Goal: Leave review/rating

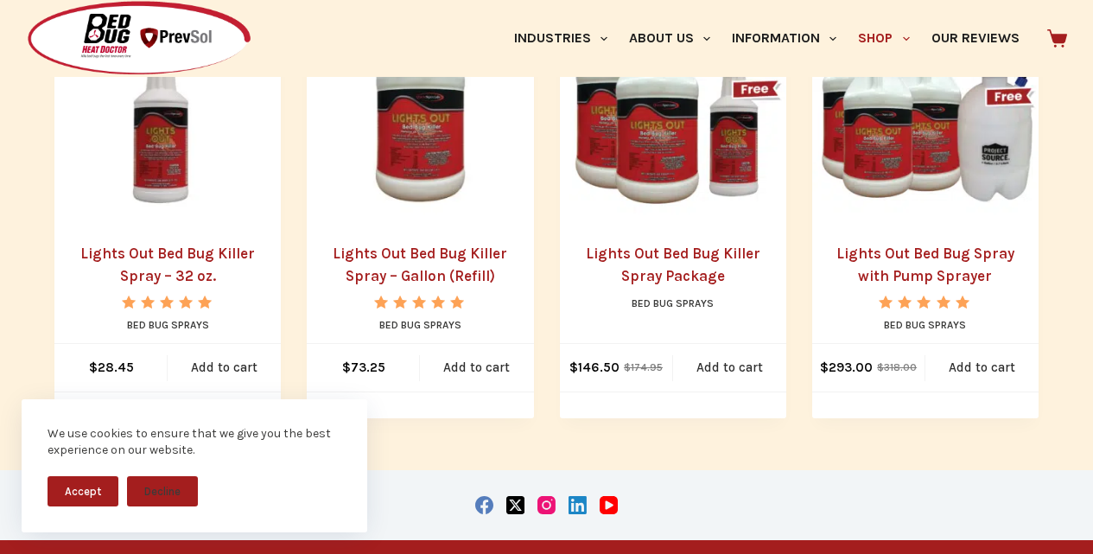
scroll to position [504, 0]
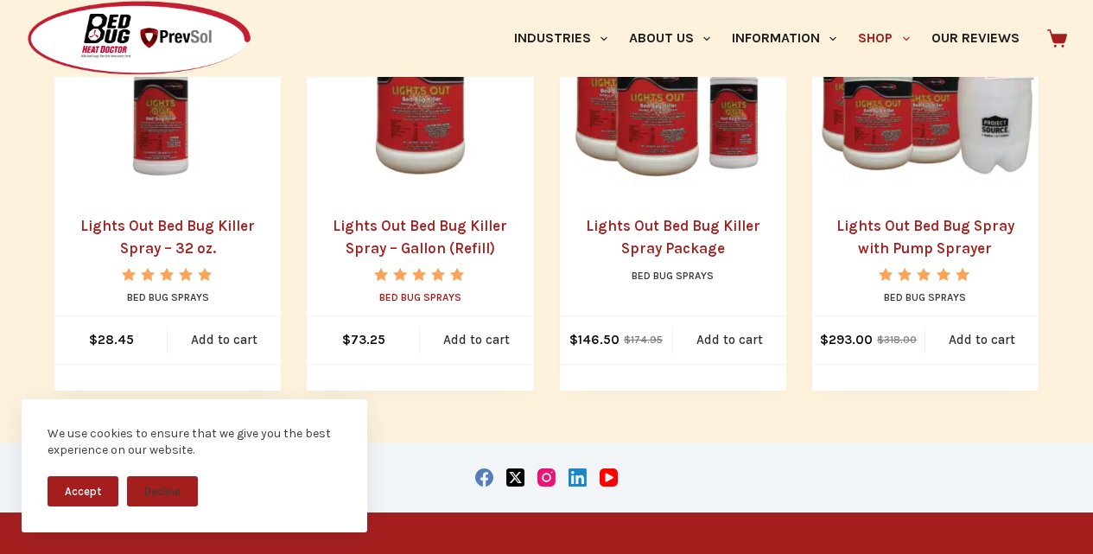
click at [410, 300] on link "Bed Bug Sprays" at bounding box center [420, 297] width 82 height 12
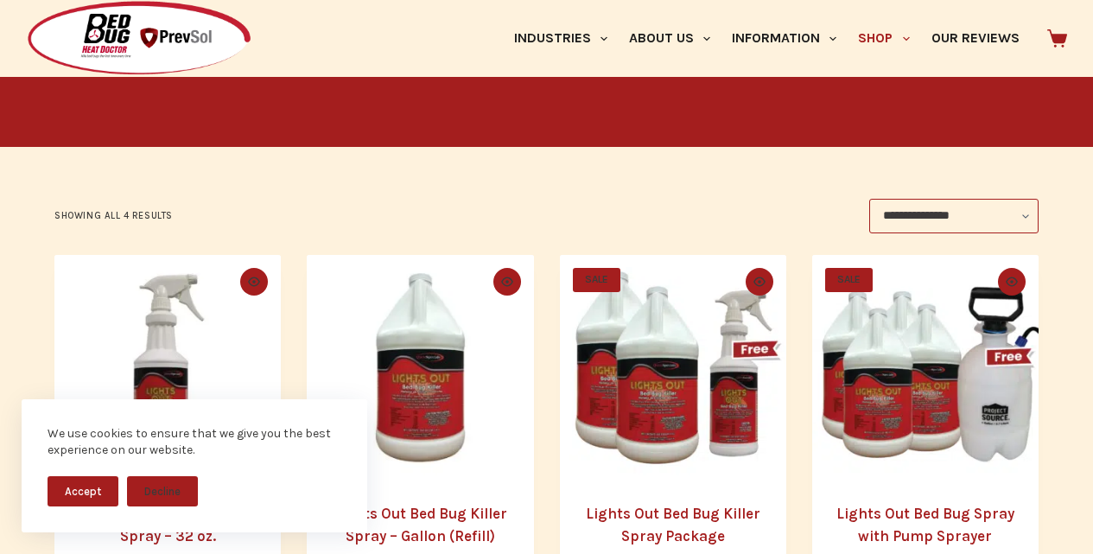
scroll to position [288, 0]
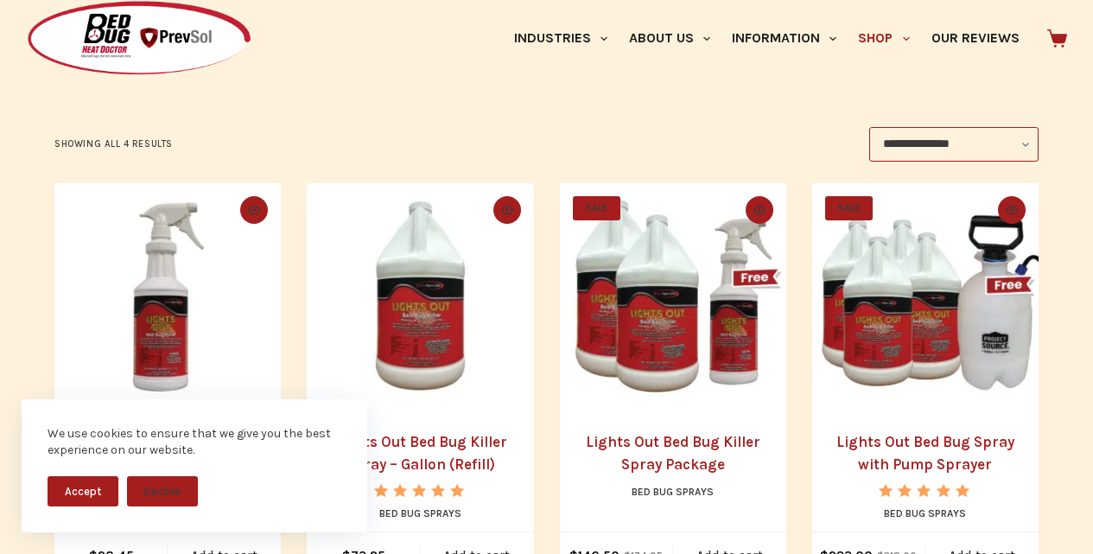
click at [147, 269] on img "Lights Out Bed Bug Killer Spray - 32 oz." at bounding box center [167, 296] width 226 height 226
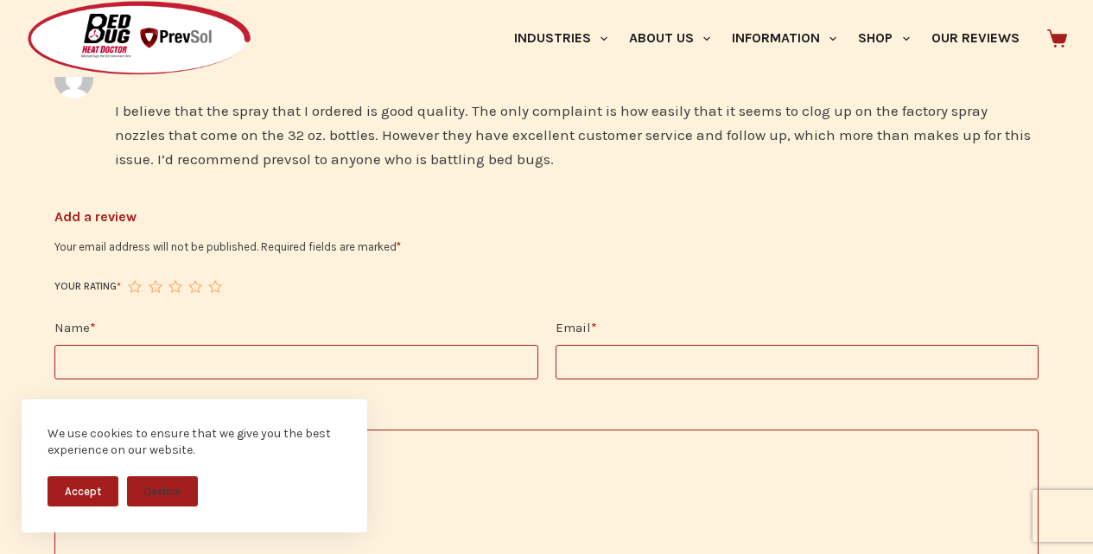
scroll to position [3167, 0]
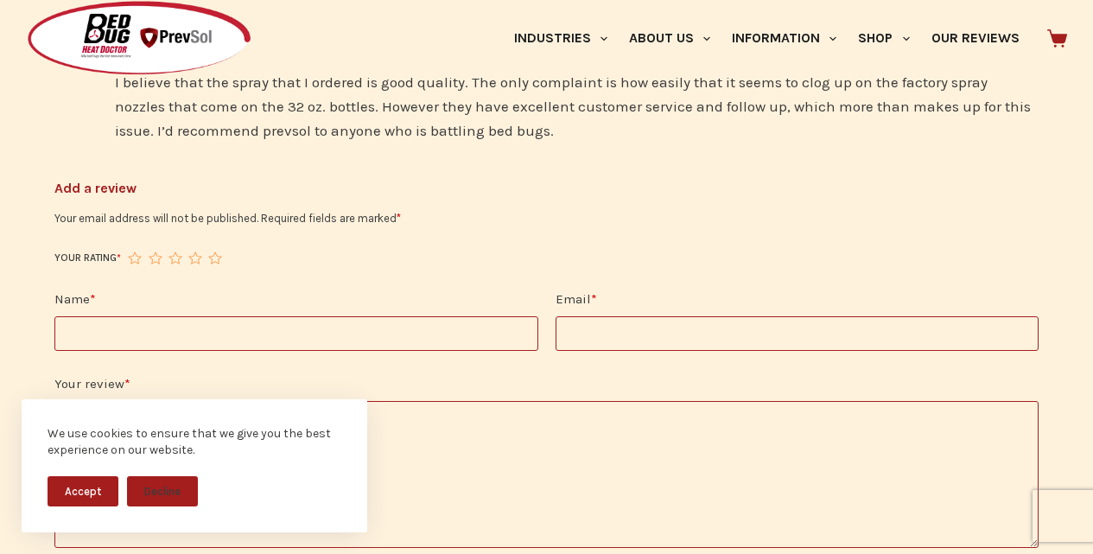
click at [759, 316] on input "Email *" at bounding box center [796, 333] width 483 height 35
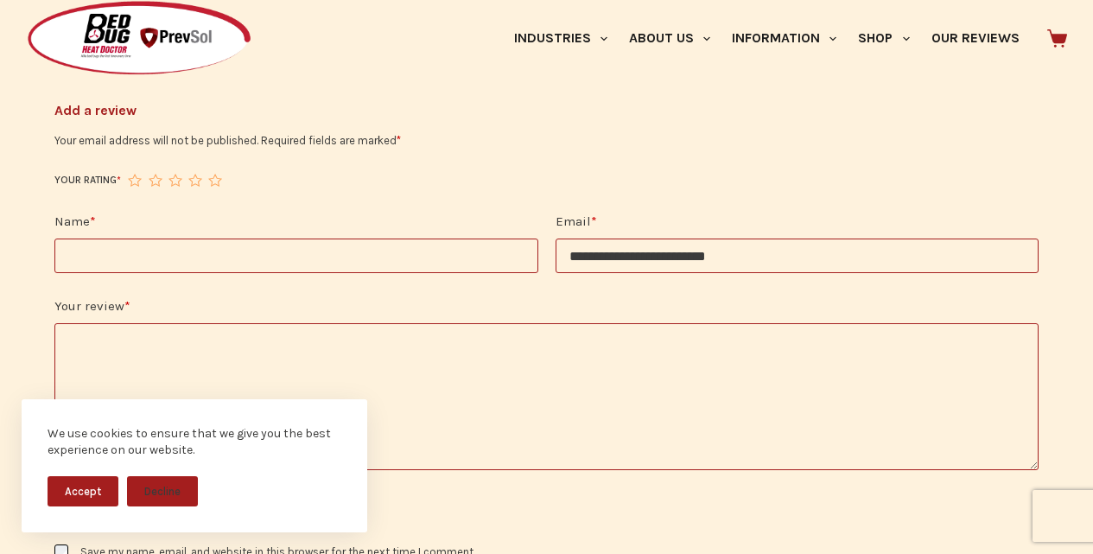
scroll to position [3275, 0]
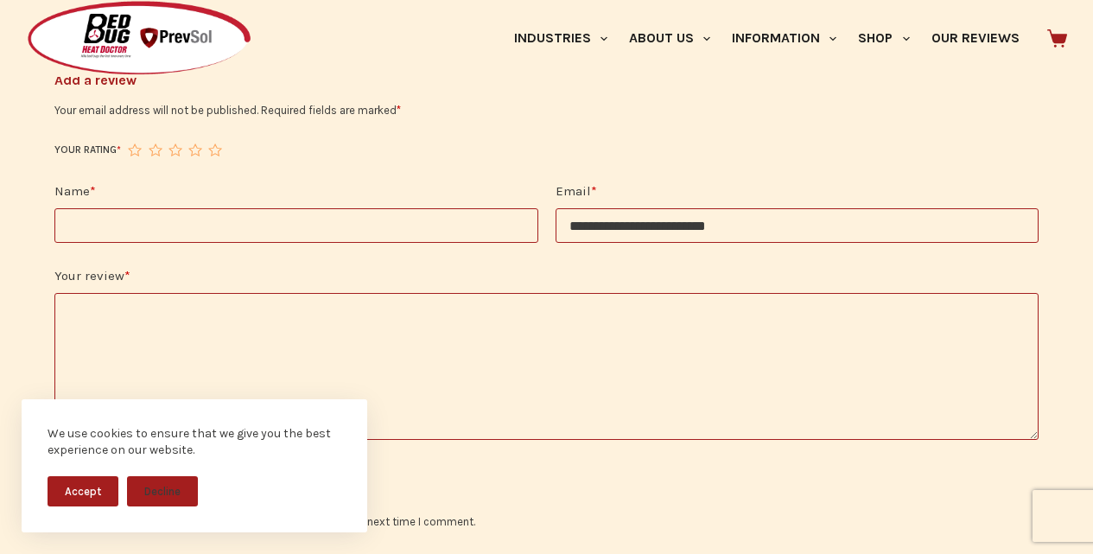
type input "**********"
click at [539, 301] on textarea "Your review *" at bounding box center [546, 366] width 984 height 147
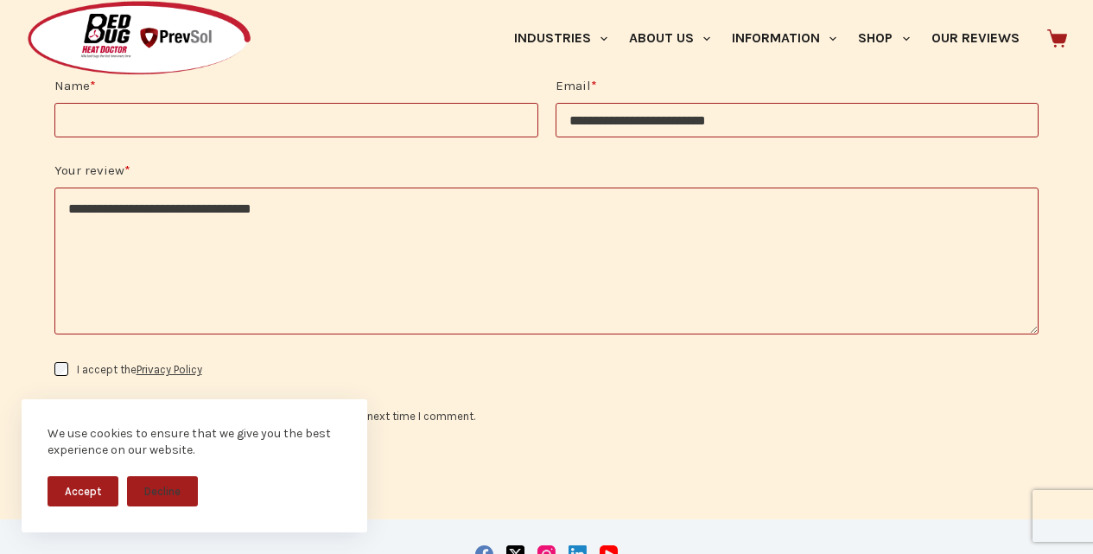
scroll to position [3419, 0]
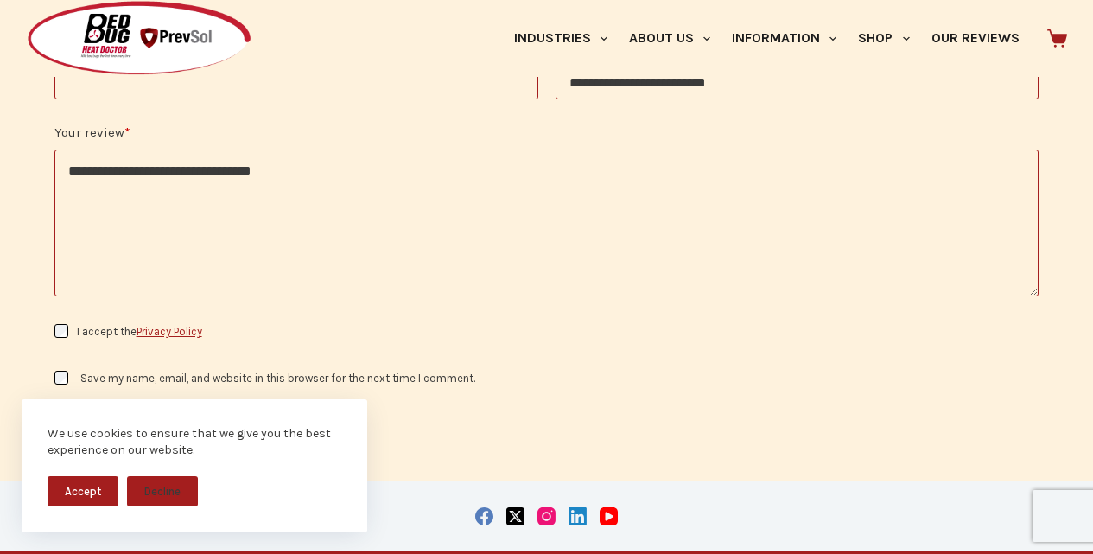
type textarea "**********"
click at [174, 325] on link "Privacy Policy" at bounding box center [169, 331] width 66 height 13
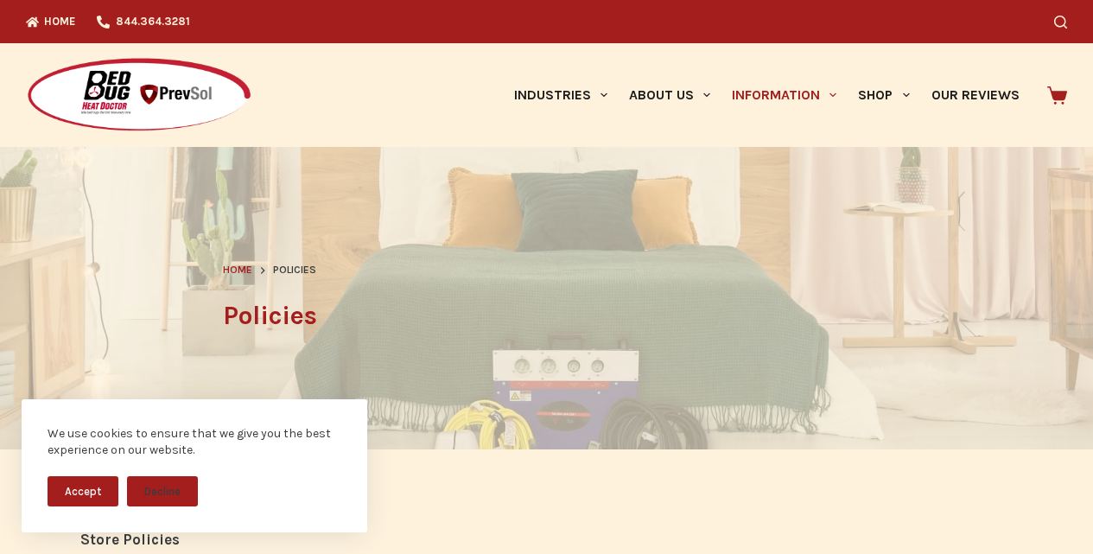
click at [1062, 95] on icon at bounding box center [1057, 95] width 20 height 18
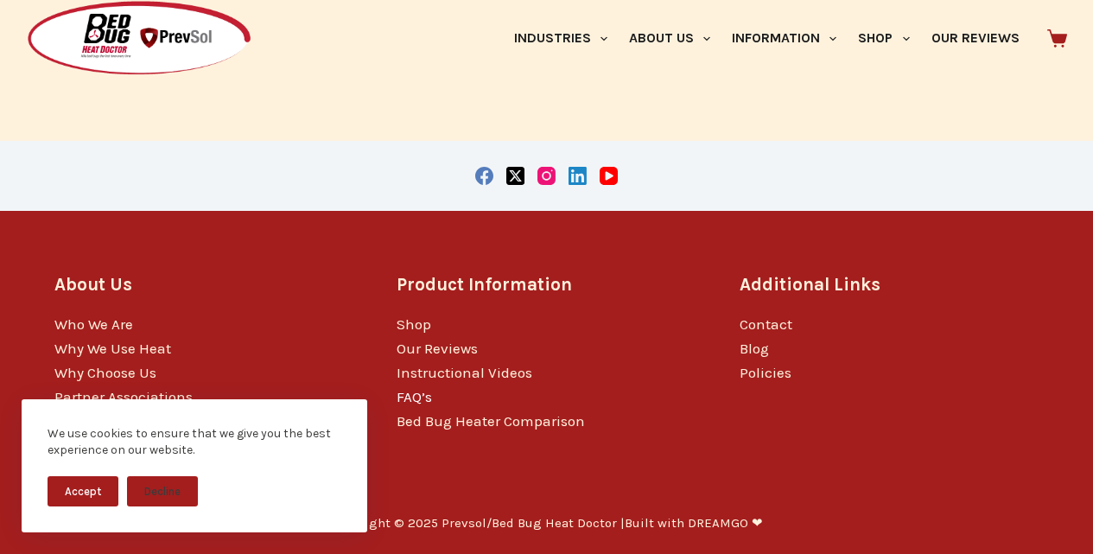
click at [422, 398] on link "FAQ’s" at bounding box center [413, 396] width 35 height 17
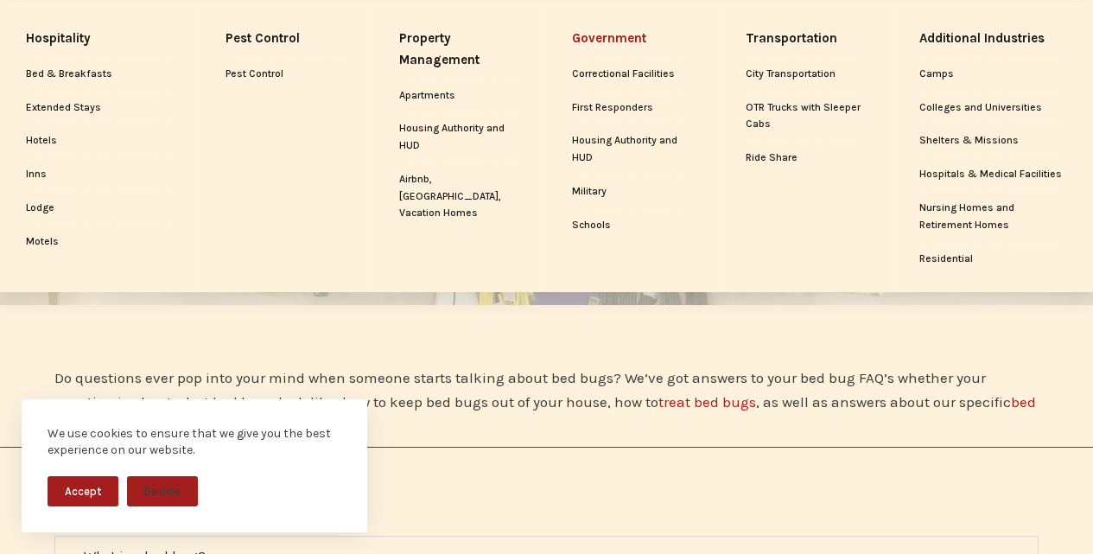
scroll to position [252, 0]
